Goal: Check status: Check status

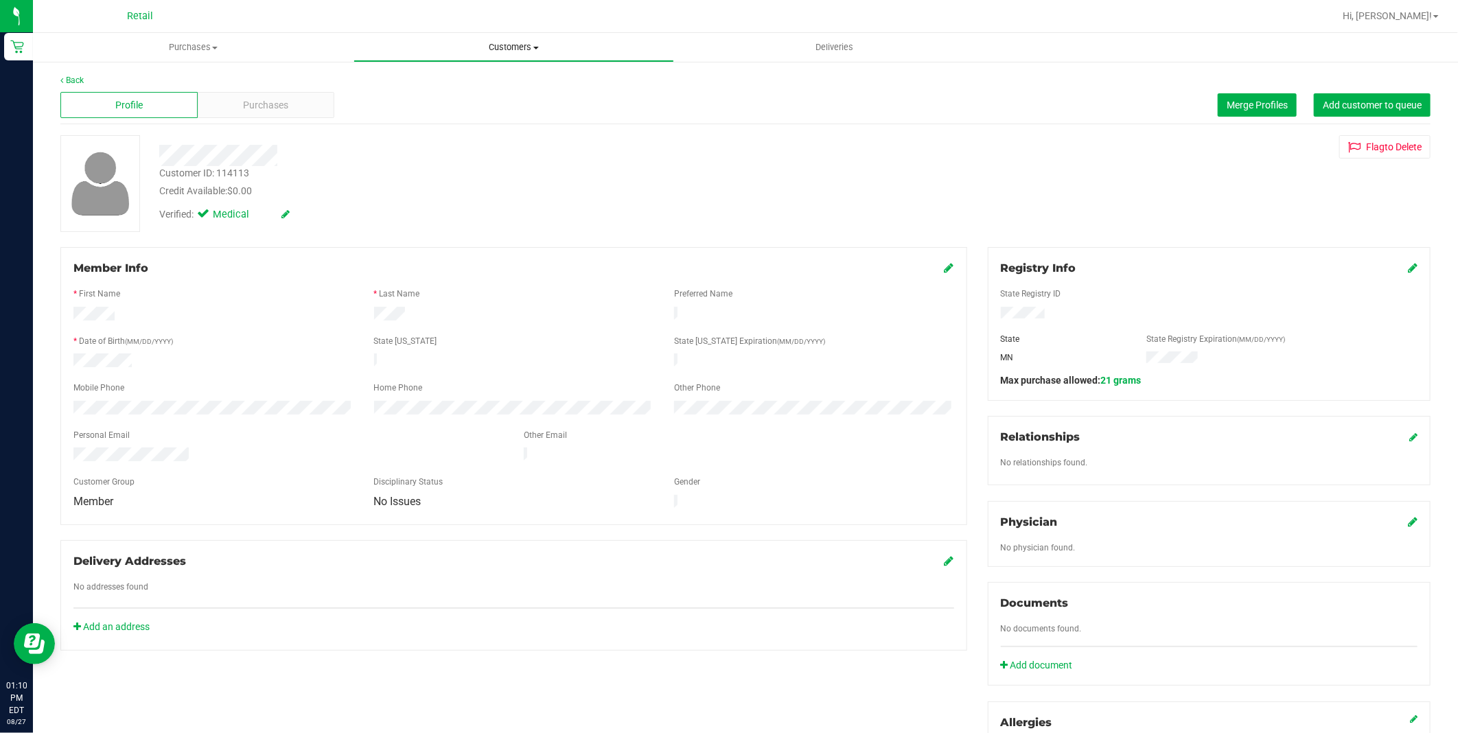
click at [481, 45] on span "Customers" at bounding box center [513, 47] width 319 height 12
click at [474, 85] on li "All customers" at bounding box center [514, 83] width 321 height 16
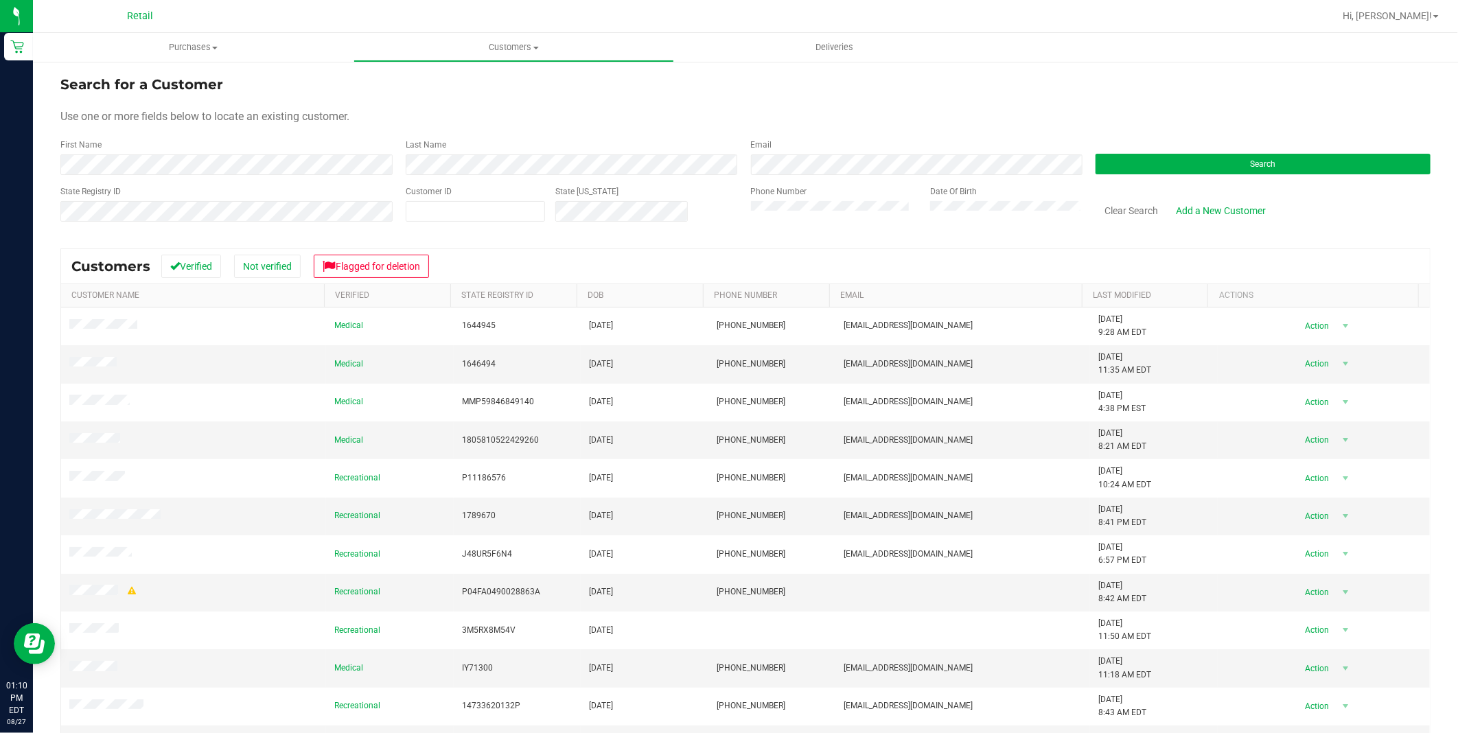
click at [1171, 151] on div "Search" at bounding box center [1258, 157] width 345 height 36
click at [1171, 159] on button "Search" at bounding box center [1263, 164] width 335 height 21
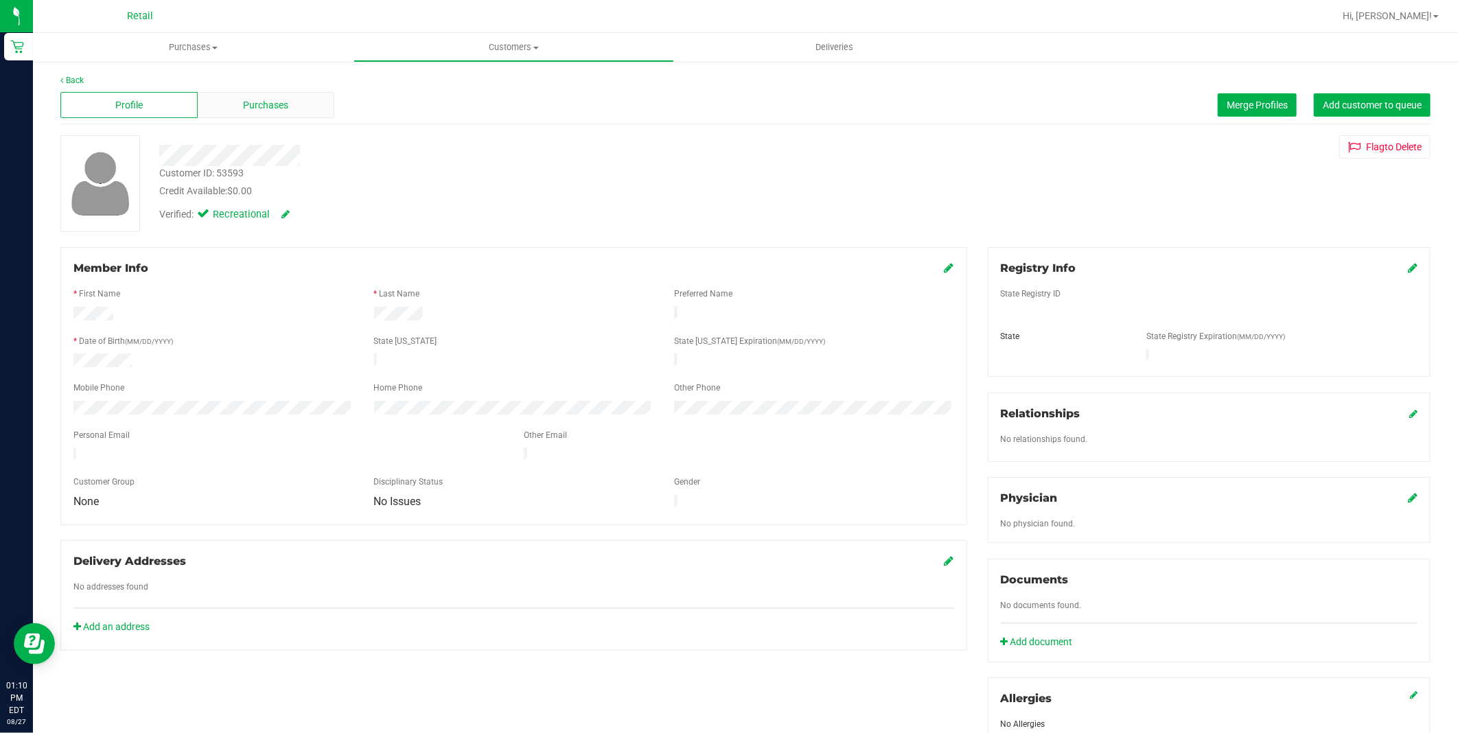
click at [255, 110] on span "Purchases" at bounding box center [265, 105] width 45 height 14
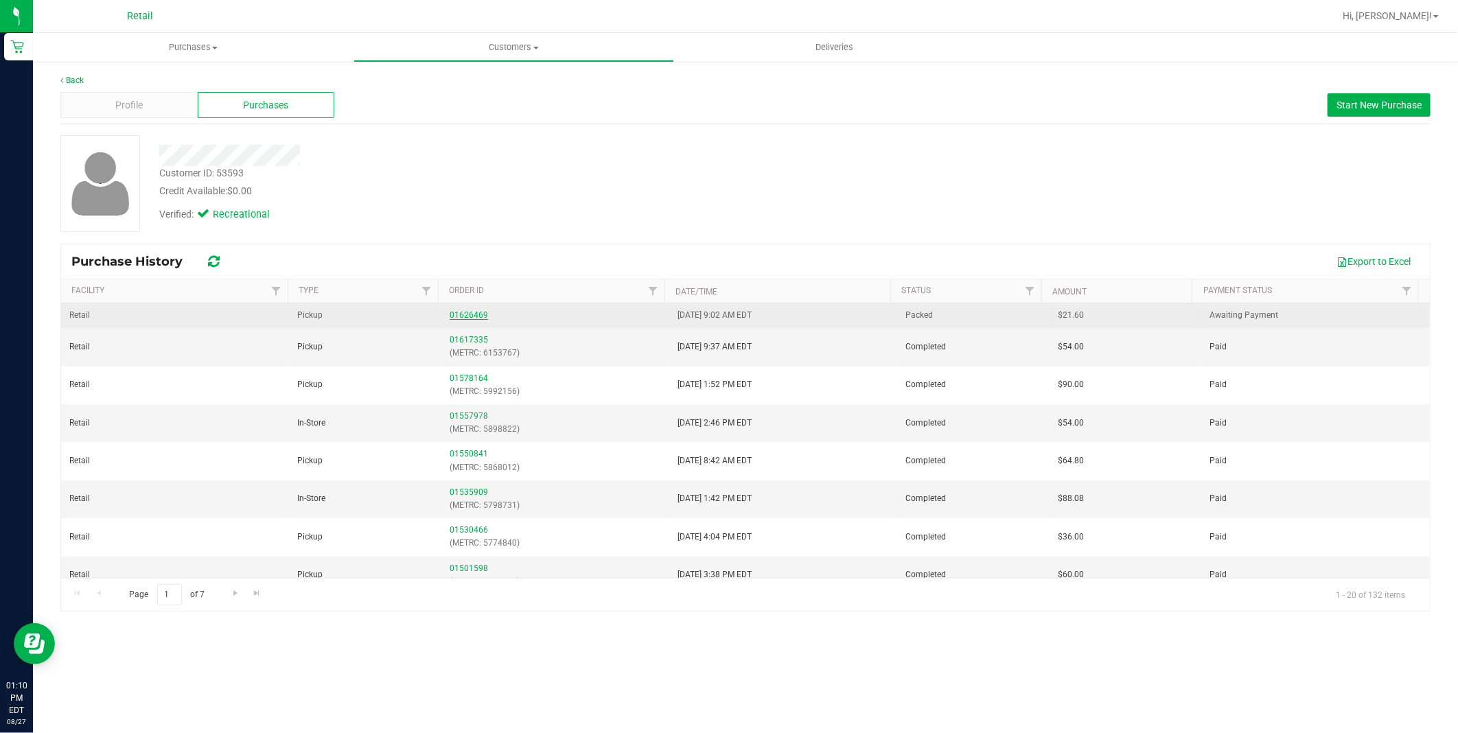
click at [477, 312] on link "01626469" at bounding box center [469, 315] width 38 height 10
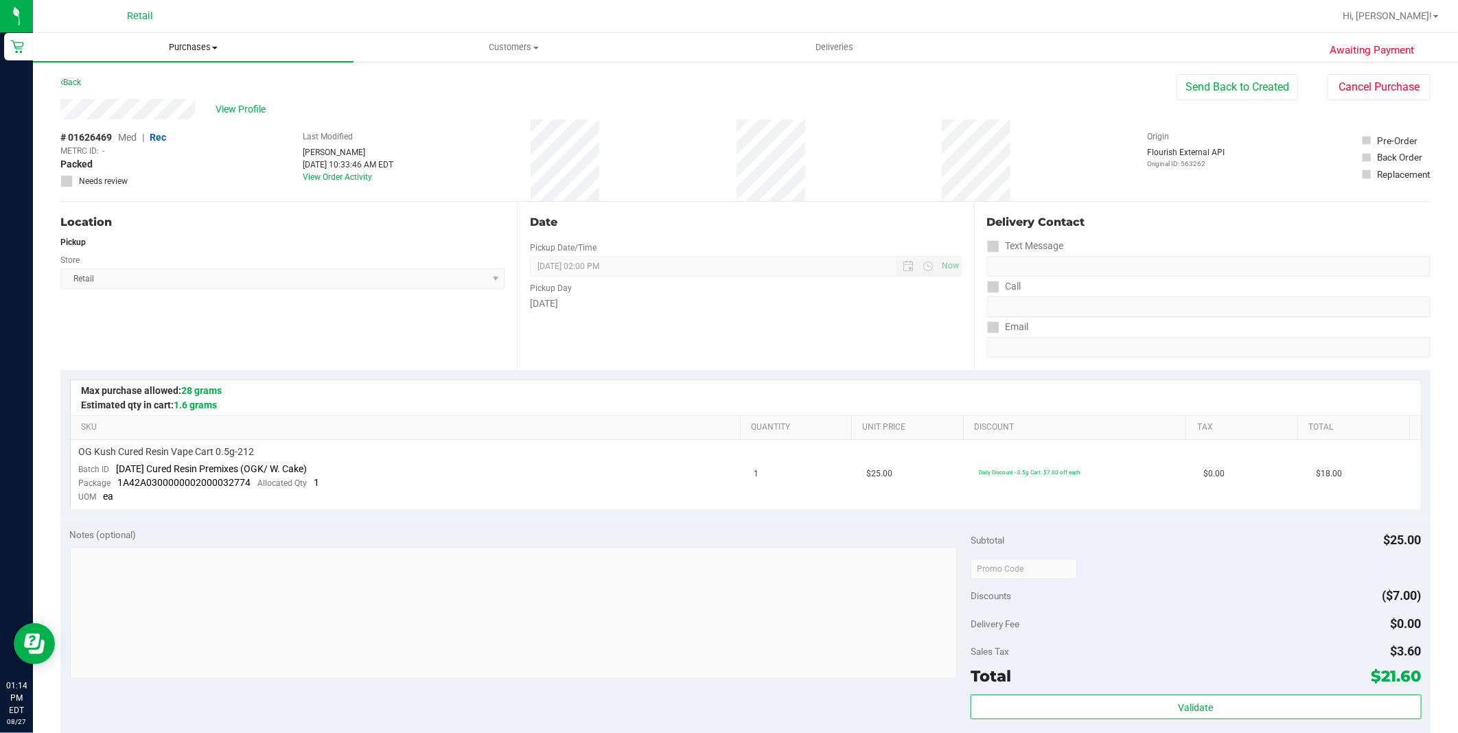
click at [204, 49] on span "Purchases" at bounding box center [193, 47] width 321 height 12
